Goal: Information Seeking & Learning: Find contact information

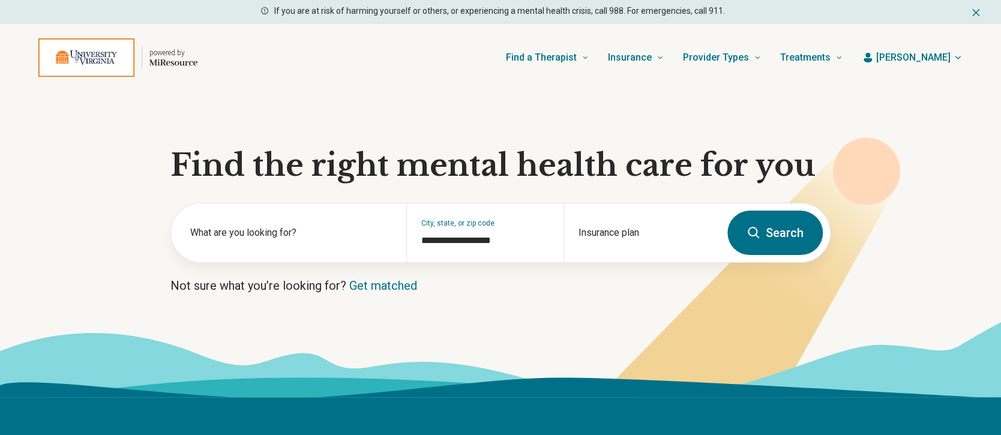
click at [931, 53] on span "[PERSON_NAME]" at bounding box center [913, 57] width 74 height 14
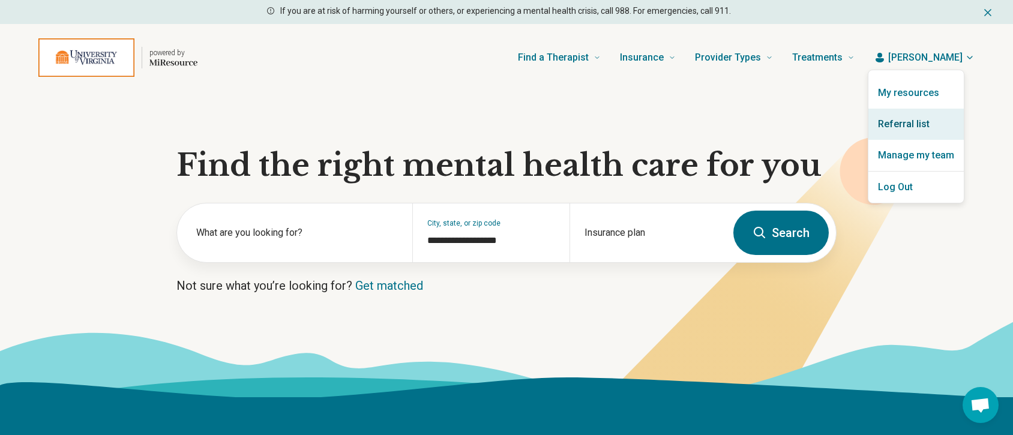
click at [917, 118] on link "Referral list" at bounding box center [915, 124] width 95 height 31
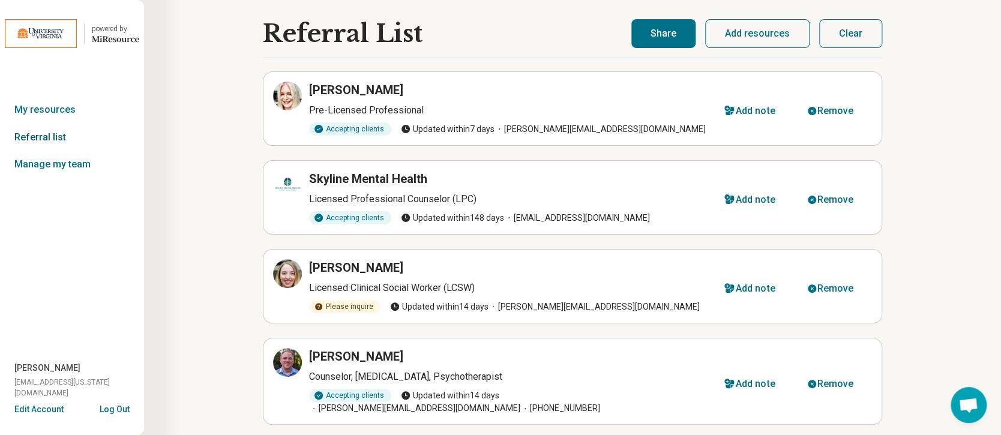
click at [53, 139] on link "Referral list" at bounding box center [72, 138] width 144 height 28
click at [289, 181] on icon at bounding box center [289, 181] width 5 height 5
click at [838, 32] on button "Clear" at bounding box center [850, 33] width 63 height 29
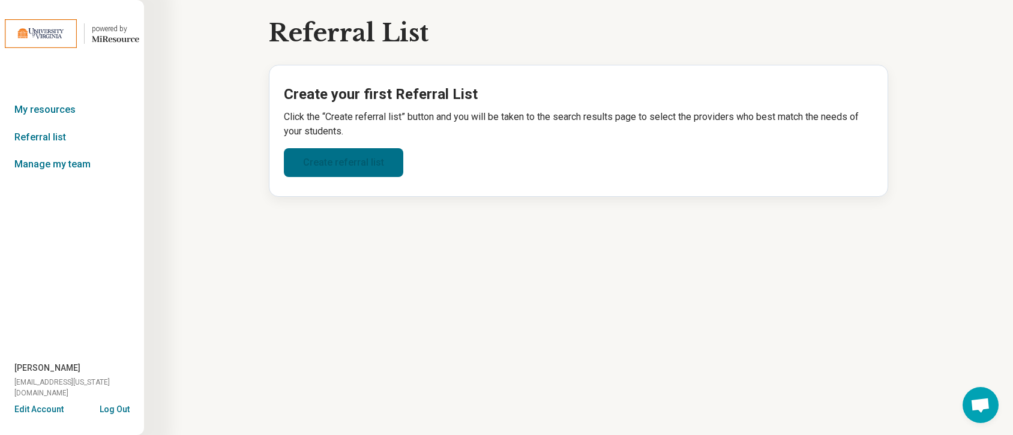
click at [365, 163] on link "Create referral list" at bounding box center [343, 162] width 119 height 29
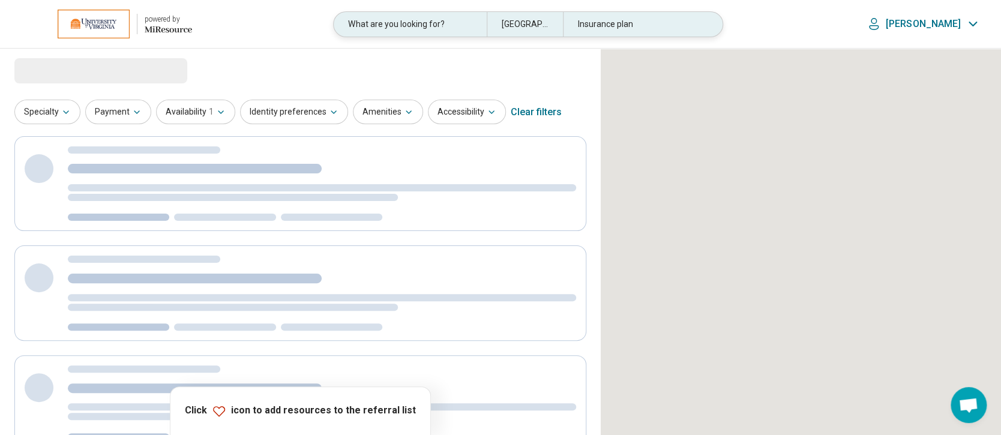
select select "***"
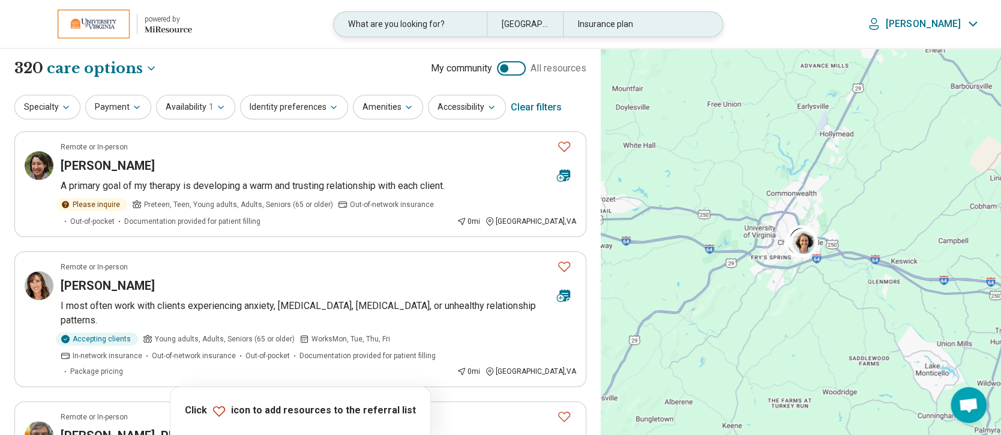
click at [431, 26] on div "What are you looking for?" at bounding box center [410, 24] width 152 height 25
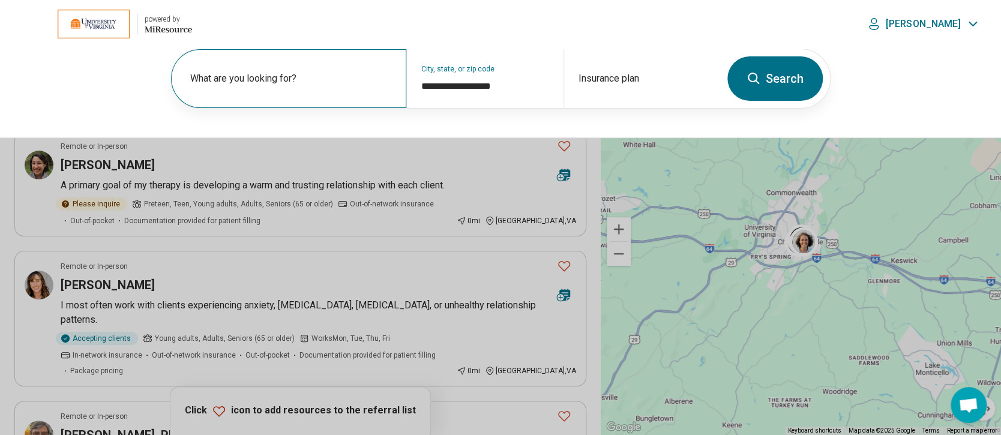
click at [281, 82] on label "What are you looking for?" at bounding box center [291, 78] width 202 height 14
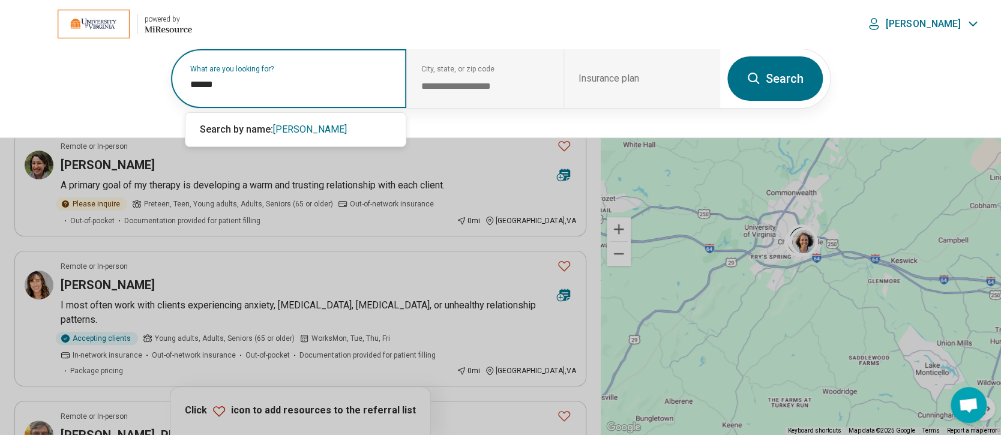
type input "******"
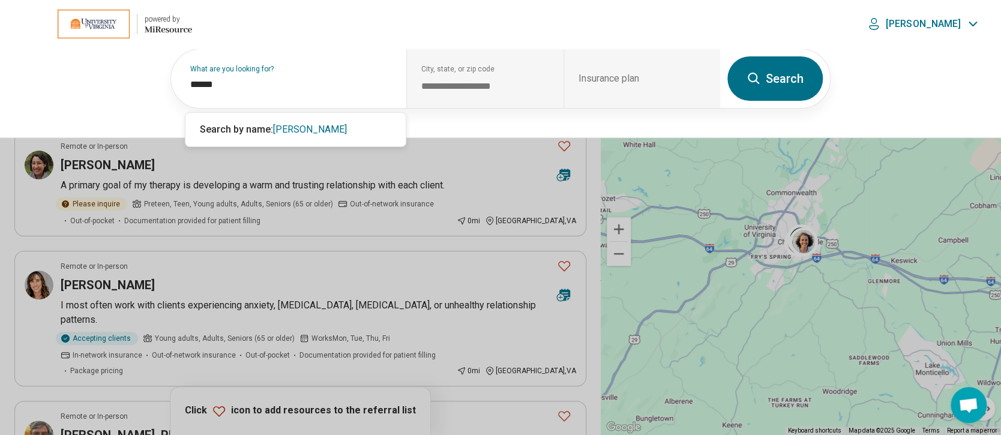
click at [757, 70] on button "Search" at bounding box center [774, 78] width 95 height 44
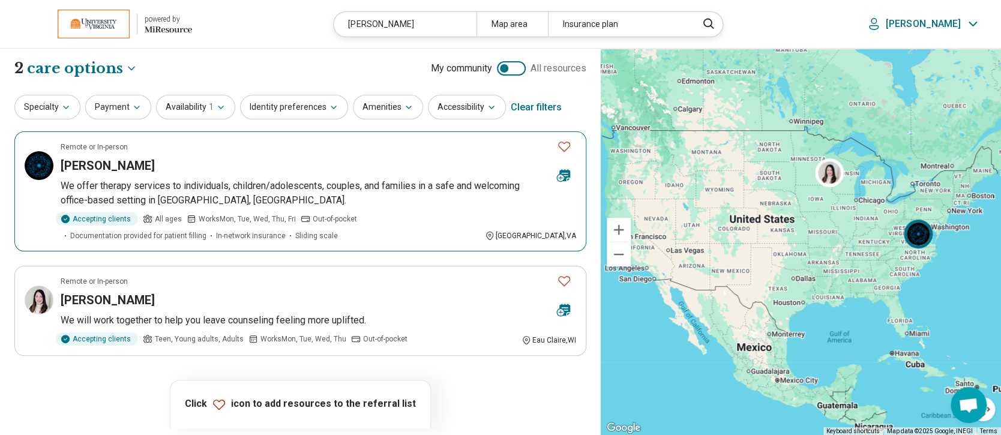
click at [125, 161] on h3 "[PERSON_NAME]" at bounding box center [108, 165] width 94 height 17
